Goal: Information Seeking & Learning: Learn about a topic

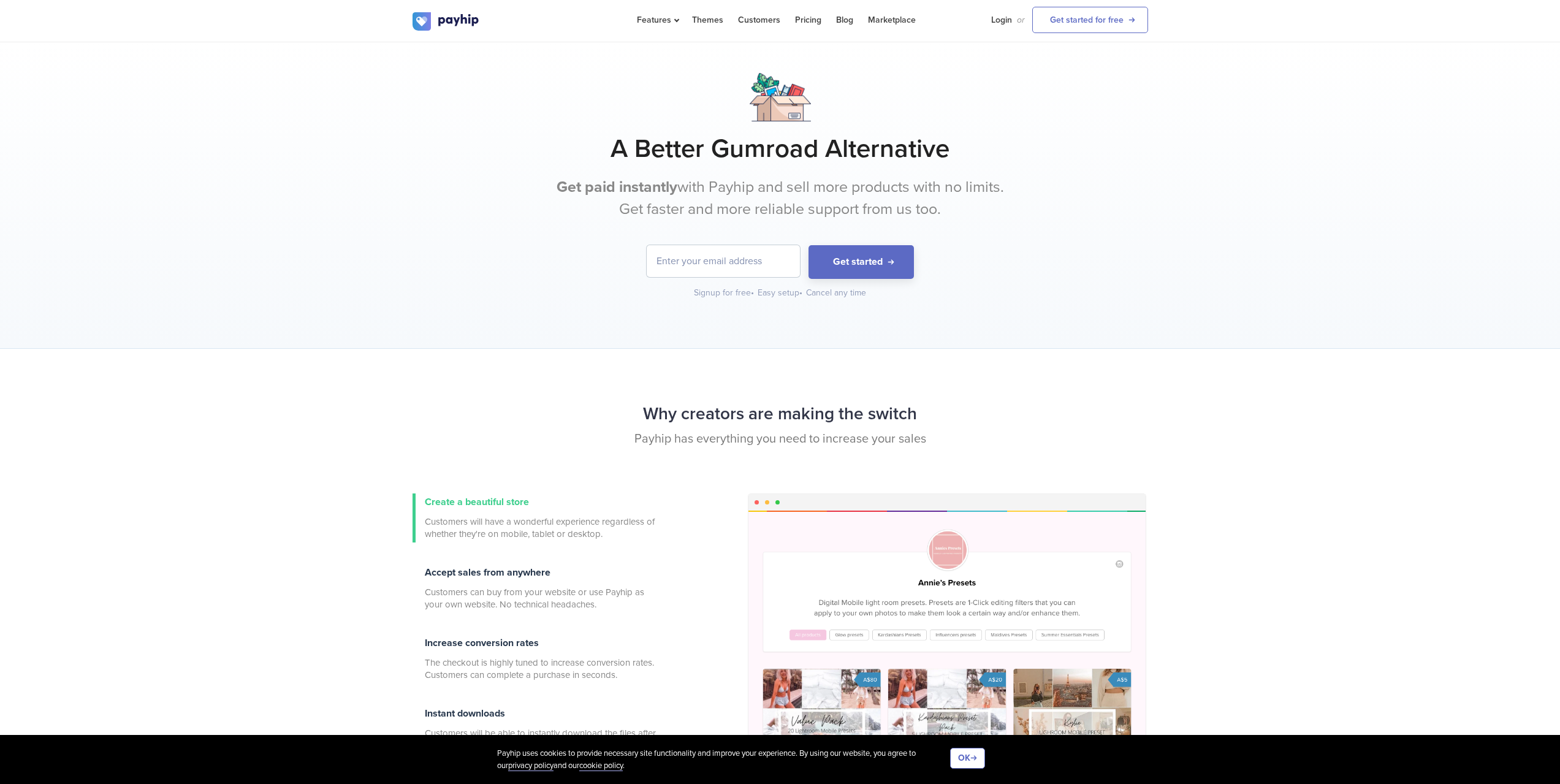
click at [701, 156] on h1 "A Better Gumroad Alternative" at bounding box center [780, 149] width 736 height 31
click at [699, 158] on h1 "A Better Gumroad Alternative" at bounding box center [780, 149] width 736 height 31
click at [690, 185] on p "Get paid instantly with Payhip and sell more products with no limits. Get faste…" at bounding box center [780, 198] width 459 height 43
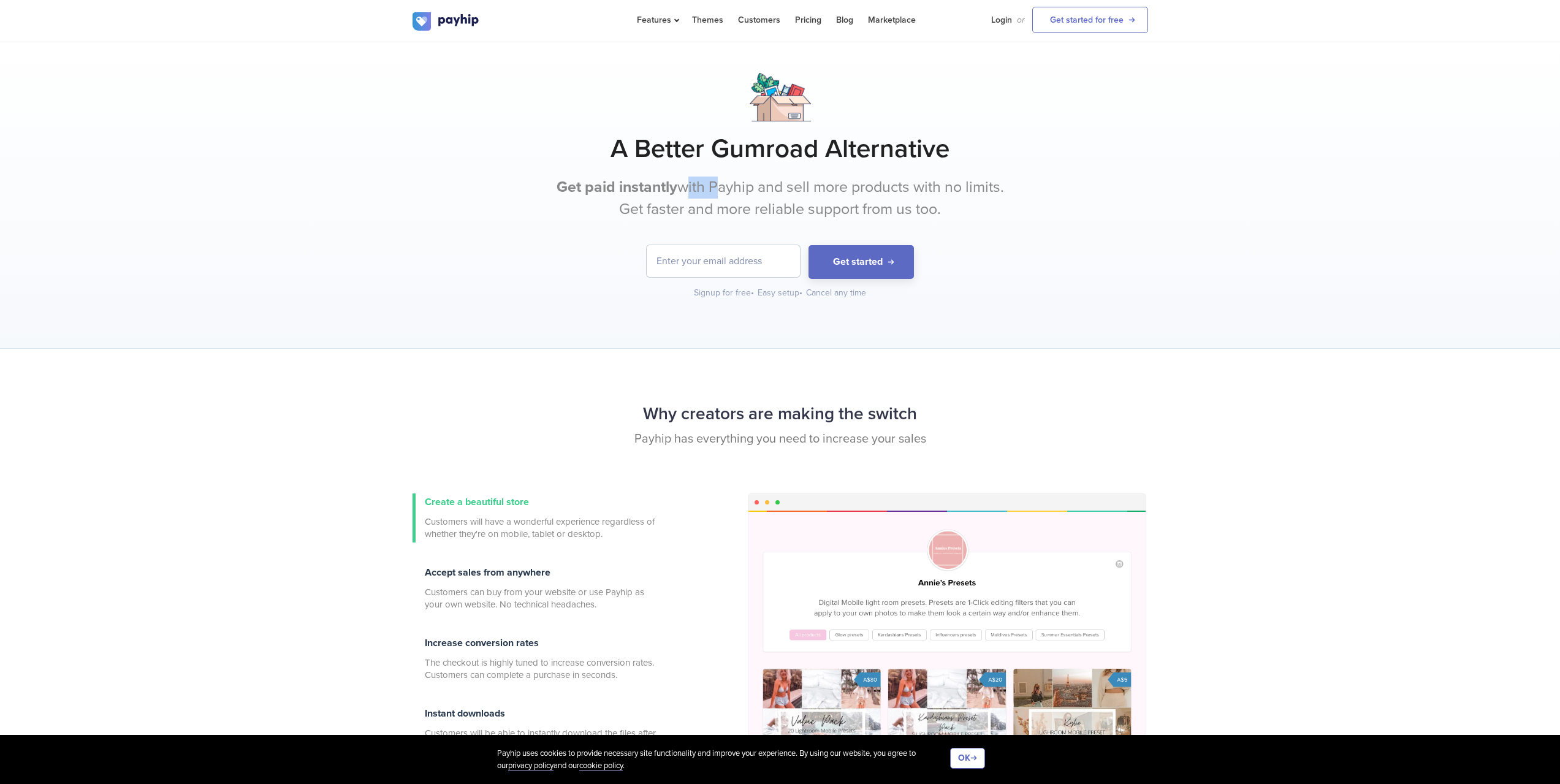
click at [690, 185] on p "Get paid instantly with Payhip and sell more products with no limits. Get faste…" at bounding box center [780, 198] width 459 height 43
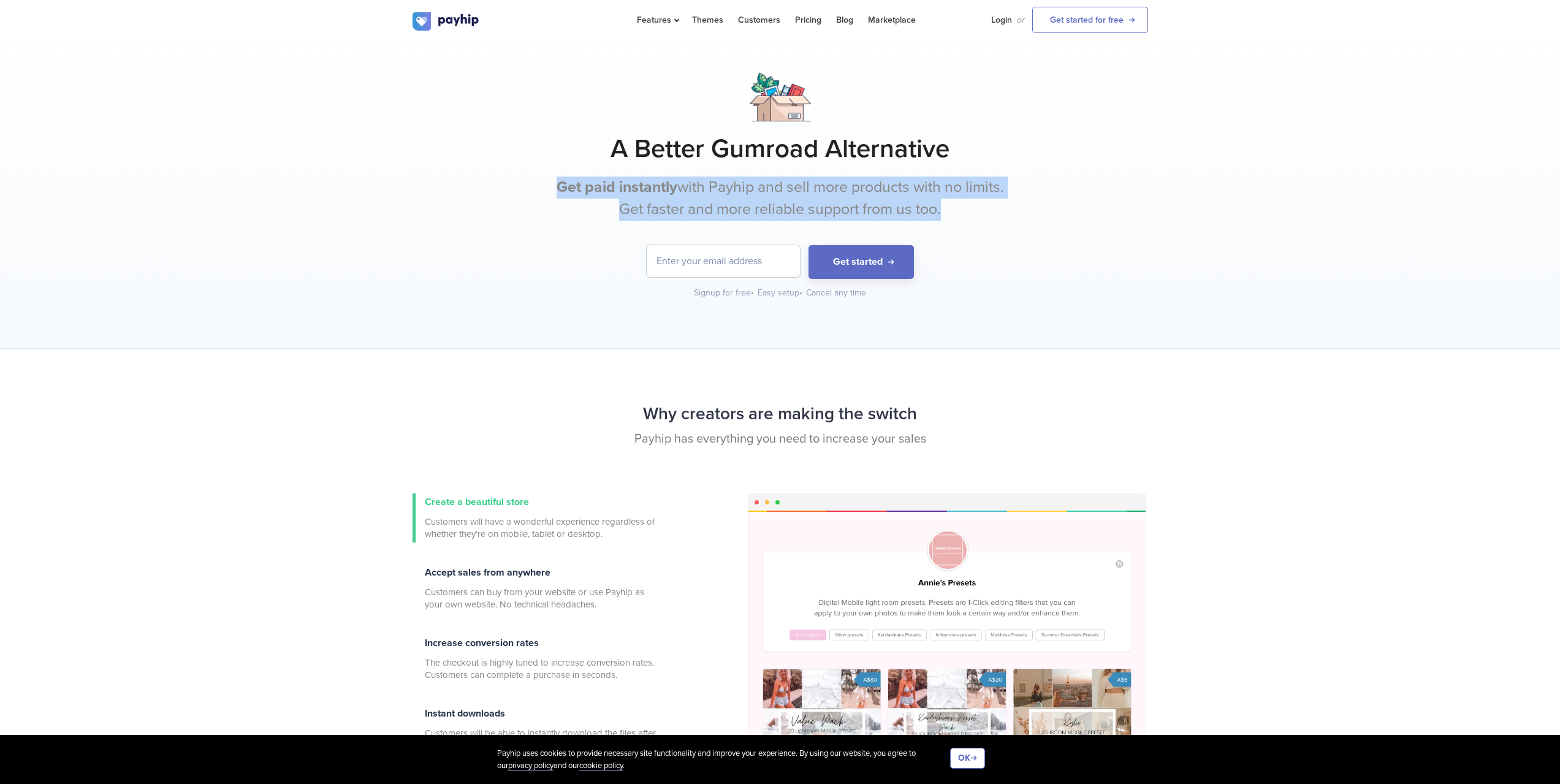
click at [690, 185] on p "Get paid instantly with Payhip and sell more products with no limits. Get faste…" at bounding box center [780, 198] width 459 height 43
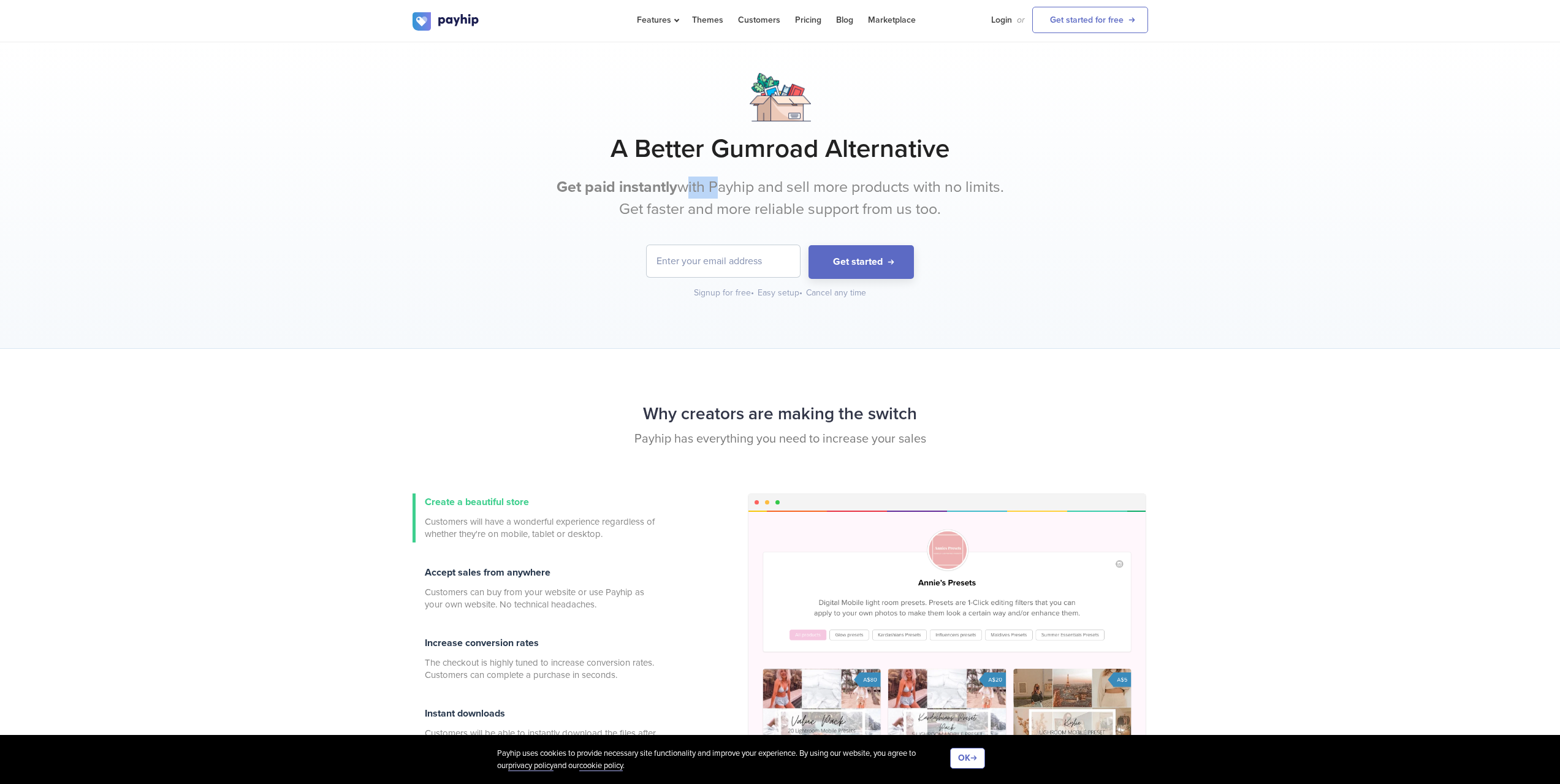
click at [690, 185] on p "Get paid instantly with Payhip and sell more products with no limits. Get faste…" at bounding box center [780, 198] width 459 height 43
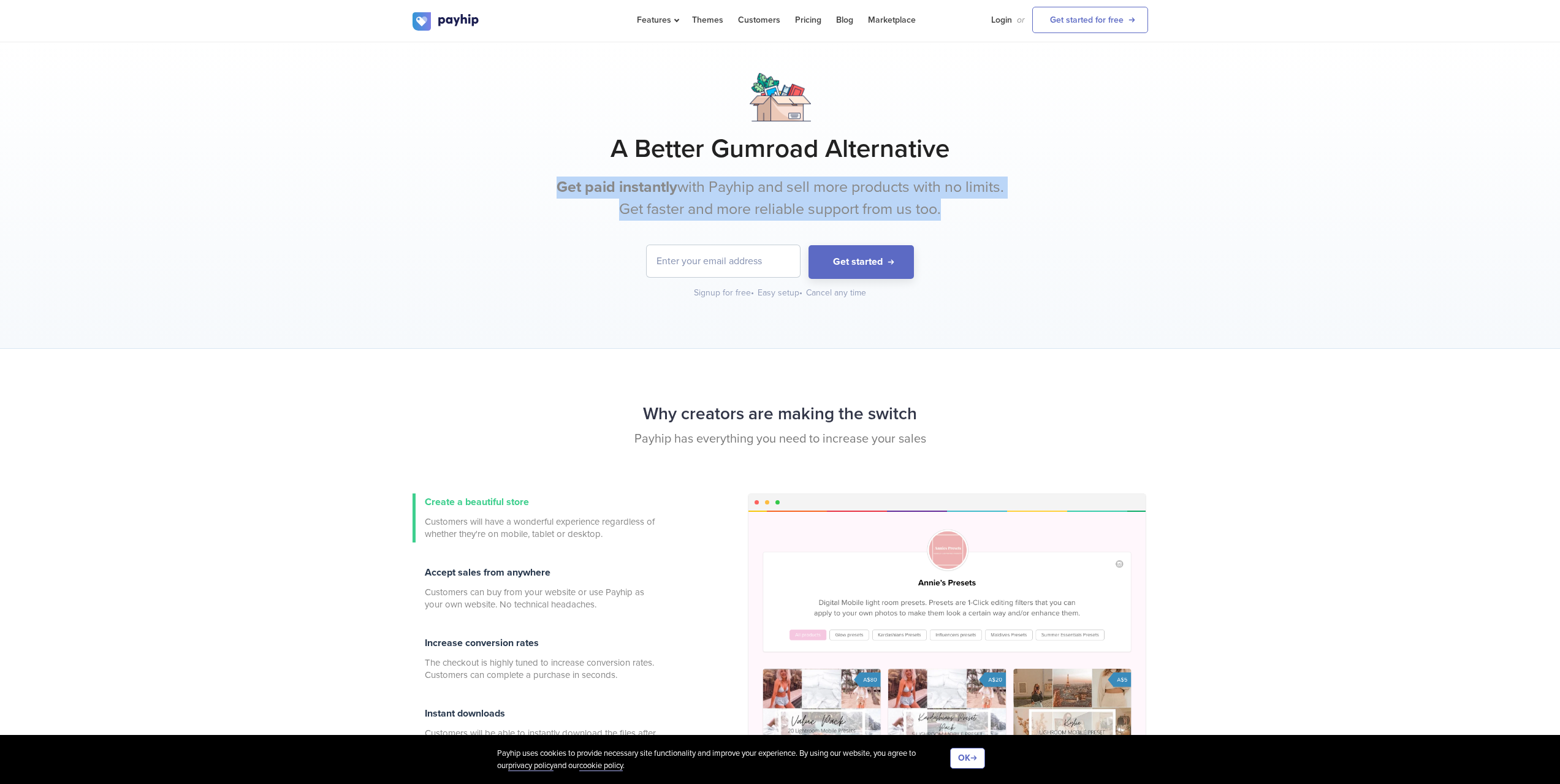
click at [690, 185] on p "Get paid instantly with Payhip and sell more products with no limits. Get faste…" at bounding box center [780, 198] width 459 height 43
click at [616, 233] on div "A Better Gumroad Alternative Get paid instantly with Payhip and sell more produ…" at bounding box center [780, 186] width 736 height 226
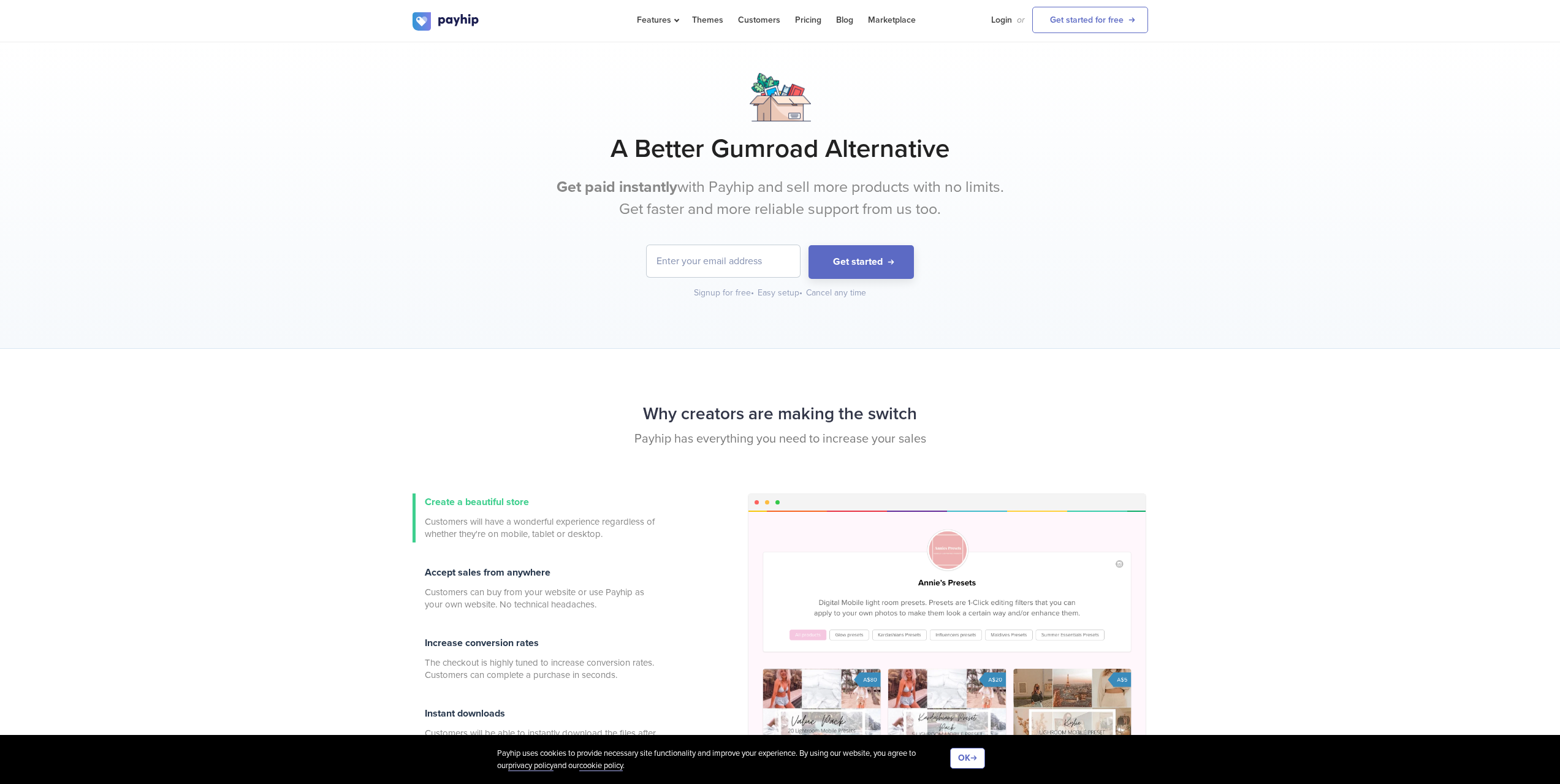
drag, startPoint x: 644, startPoint y: 219, endPoint x: 1017, endPoint y: 206, distance: 373.2
click at [1017, 206] on div "A Better Gumroad Alternative Get paid instantly with Payhip and sell more produ…" at bounding box center [780, 186] width 736 height 226
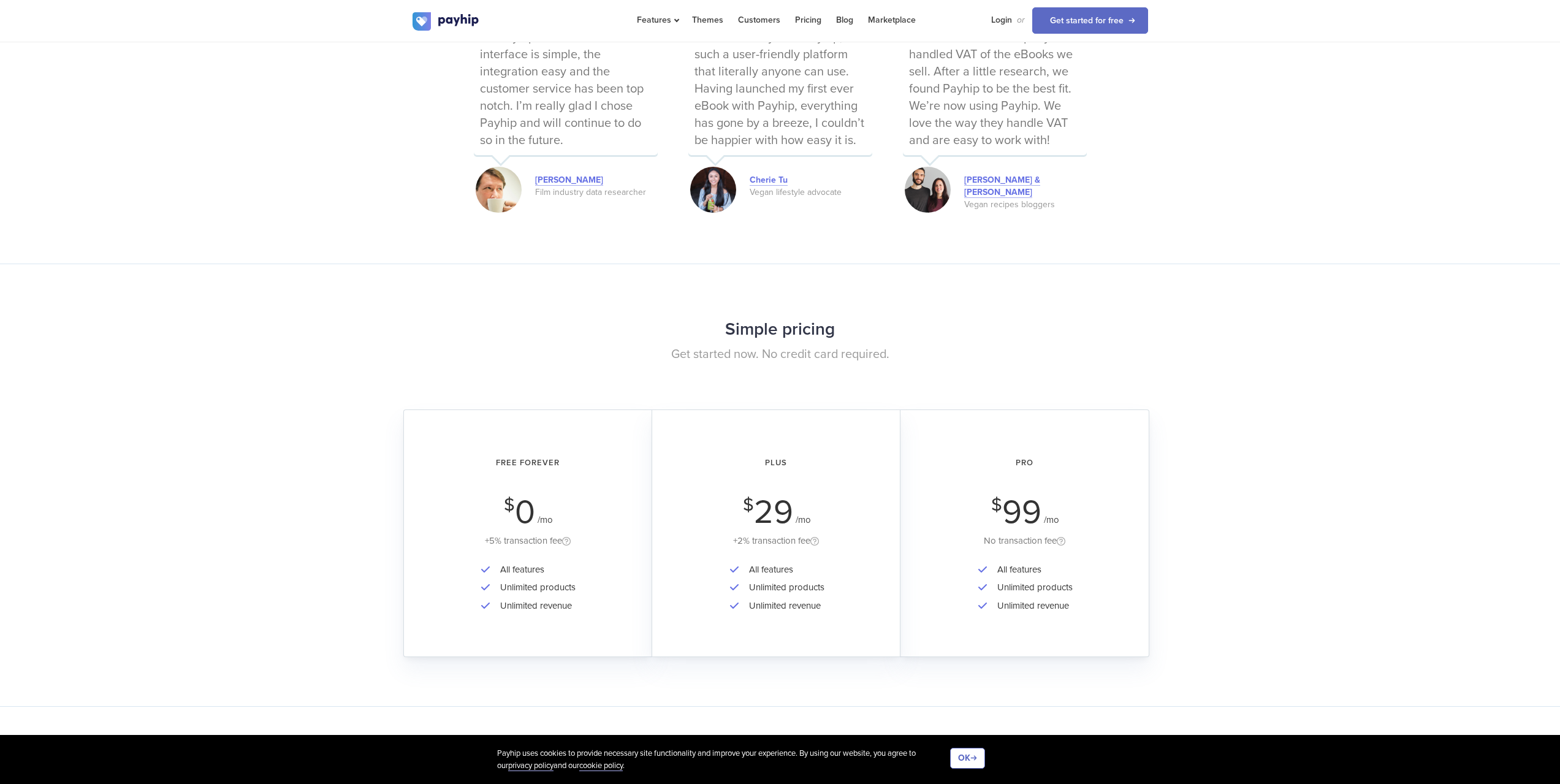
scroll to position [1471, 0]
